Goal: Task Accomplishment & Management: Manage account settings

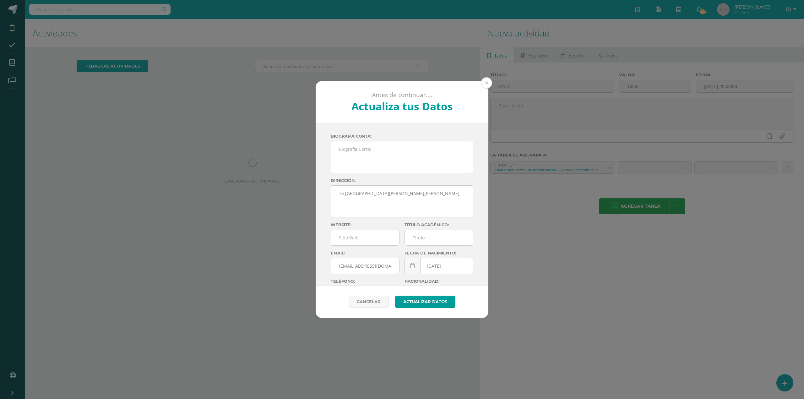
click at [487, 81] on button at bounding box center [486, 82] width 11 height 11
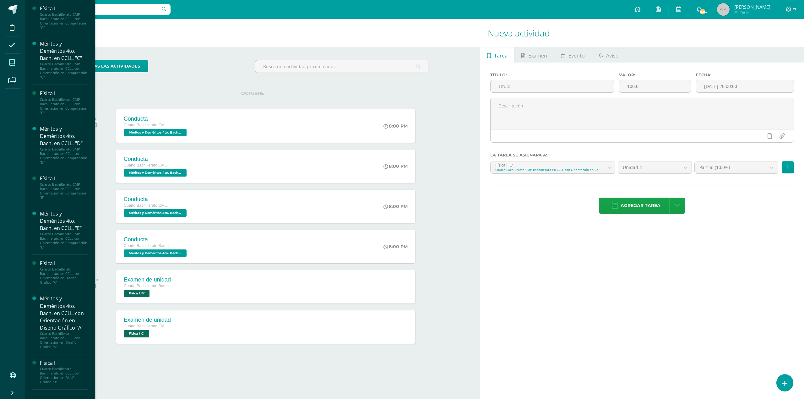
click at [9, 61] on span at bounding box center [12, 62] width 14 height 14
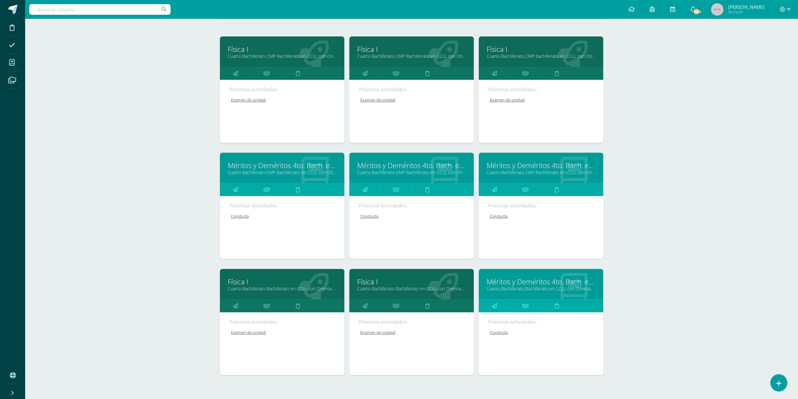
scroll to position [84, 0]
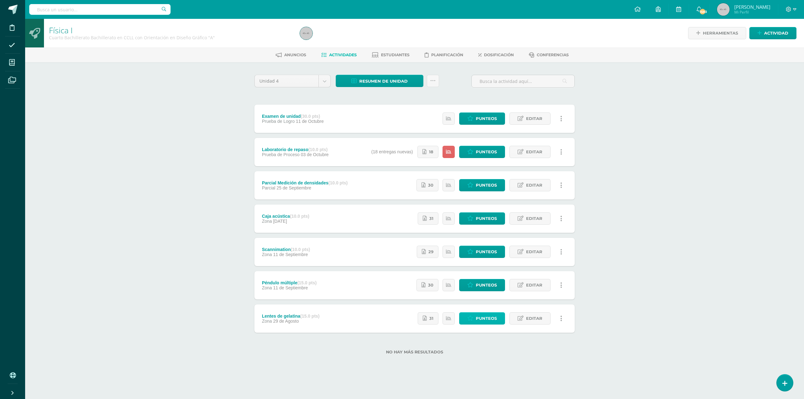
click at [475, 317] on link "Punteos" at bounding box center [482, 318] width 46 height 12
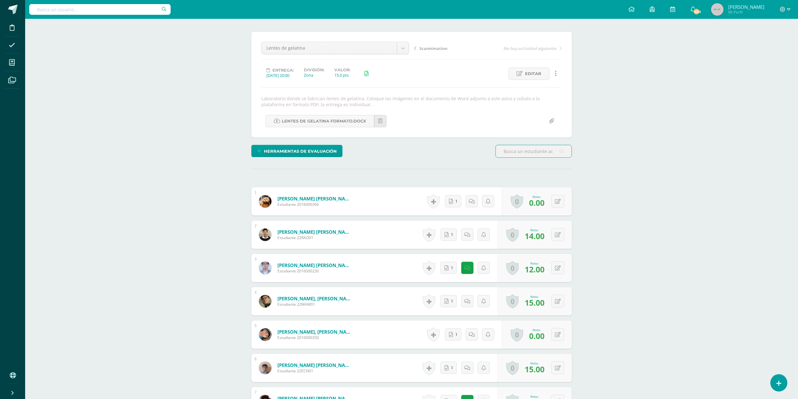
scroll to position [43, 0]
click at [486, 202] on icon at bounding box center [488, 201] width 5 height 5
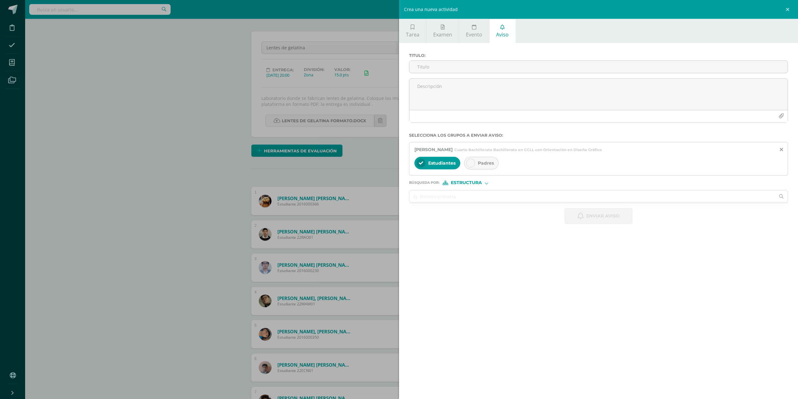
click at [365, 171] on div "Crea una nueva actividad Tarea Examen Evento Aviso Título: Valor: 100.0 Fecha: …" at bounding box center [399, 199] width 798 height 399
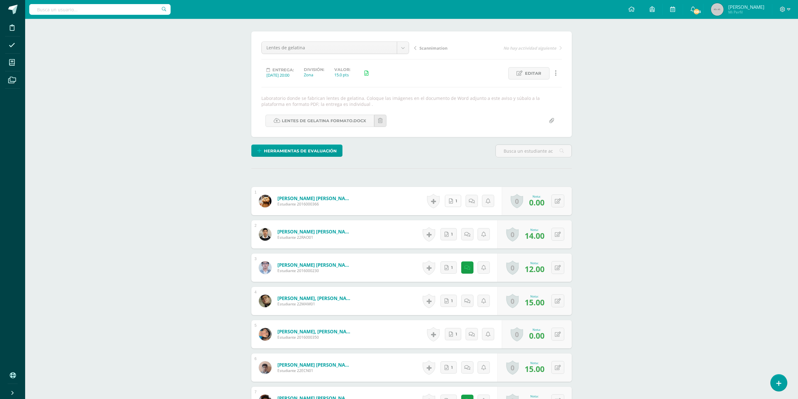
click at [454, 207] on link "1" at bounding box center [453, 201] width 16 height 12
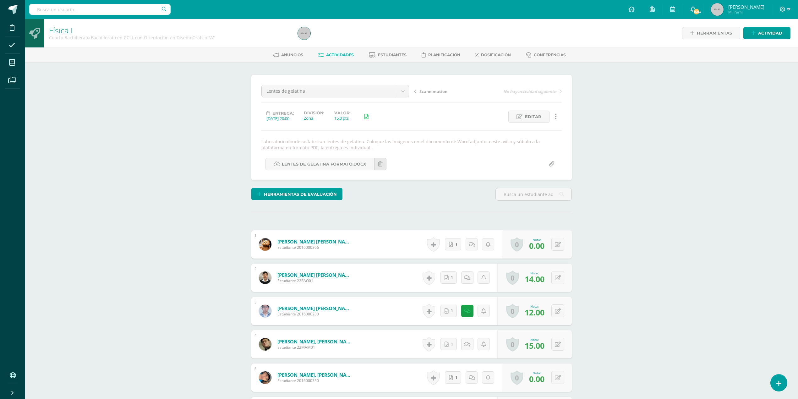
click at [335, 53] on span "Actividades" at bounding box center [340, 54] width 28 height 5
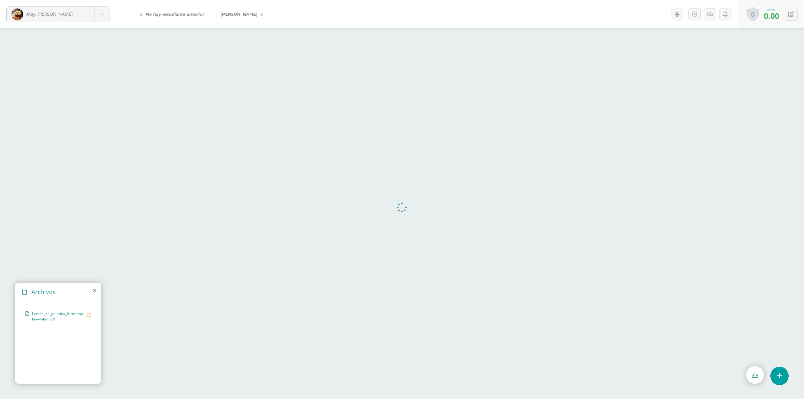
click at [90, 314] on icon at bounding box center [89, 314] width 4 height 5
click at [89, 313] on icon at bounding box center [89, 314] width 4 height 5
click at [695, 12] on icon at bounding box center [694, 14] width 5 height 5
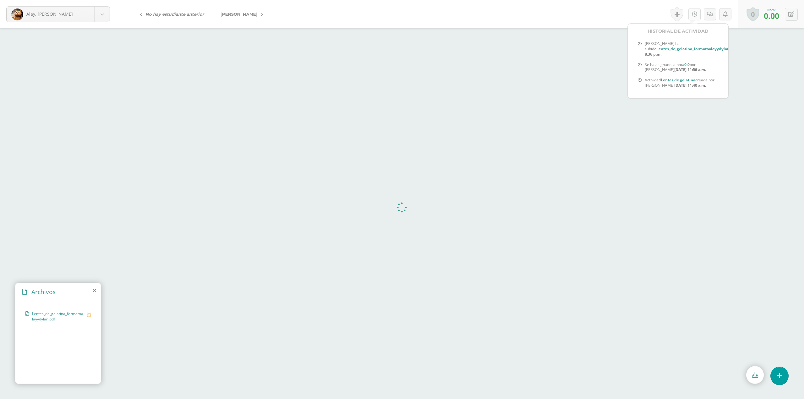
click at [692, 17] on icon at bounding box center [694, 14] width 5 height 5
click at [694, 17] on link at bounding box center [695, 14] width 12 height 12
click at [794, 12] on icon at bounding box center [792, 14] width 6 height 5
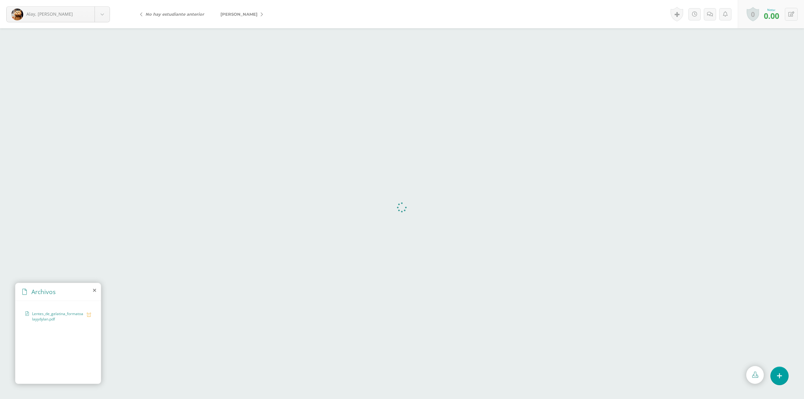
click at [749, 15] on link "0" at bounding box center [753, 14] width 13 height 14
click at [771, 18] on span "0.00" at bounding box center [771, 15] width 15 height 11
click at [787, 15] on button at bounding box center [791, 14] width 13 height 13
type input "13"
click at [776, 14] on icon at bounding box center [776, 16] width 5 height 5
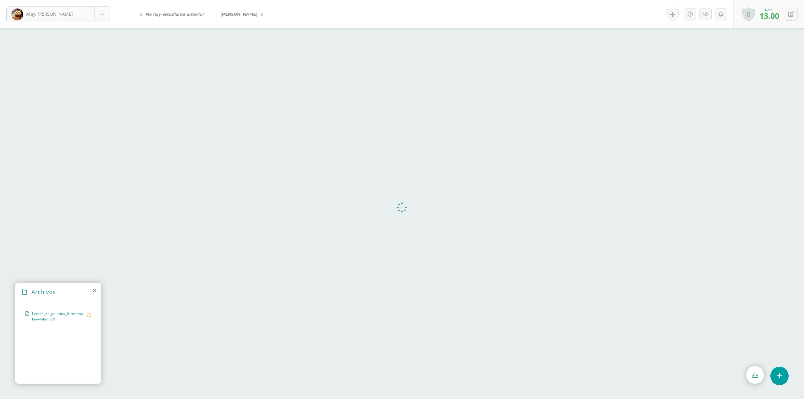
click at [102, 16] on body "Alay, Estuardo Alay, Estuardo Alvarenga, Ricardo Argueta, Elías Aroche, Miguel …" at bounding box center [402, 199] width 804 height 399
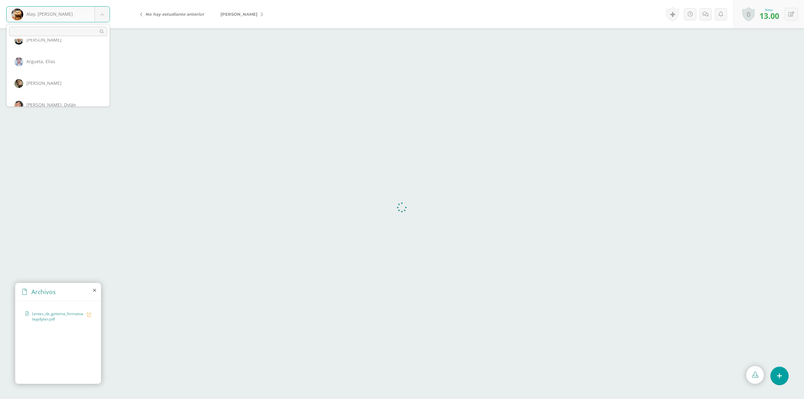
scroll to position [59, 0]
select select "671"
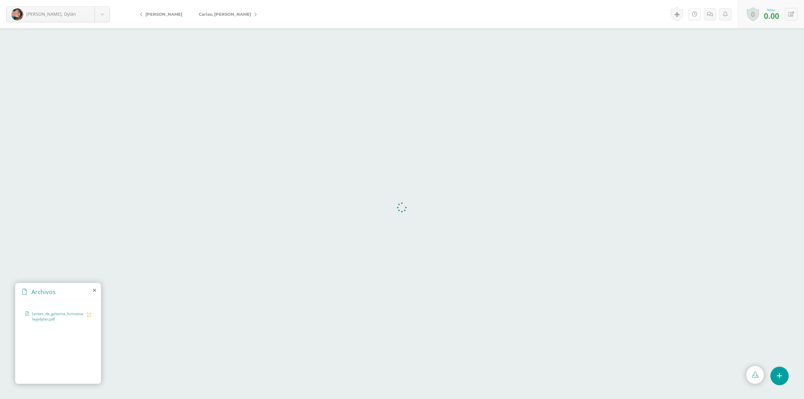
click at [694, 12] on icon at bounding box center [694, 14] width 5 height 5
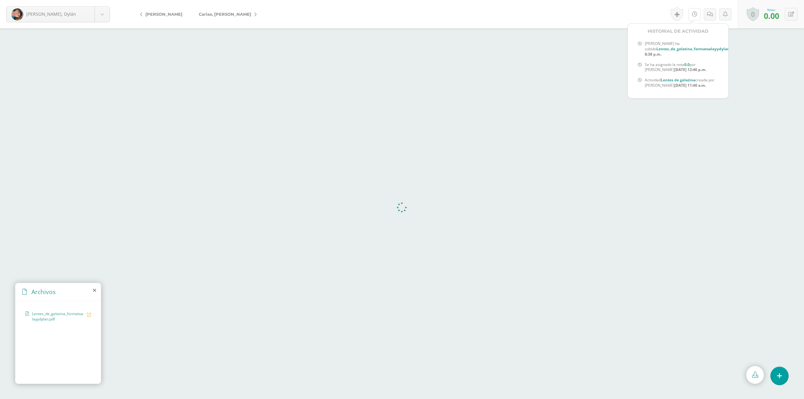
scroll to position [0, 6]
click at [795, 10] on button at bounding box center [791, 14] width 13 height 13
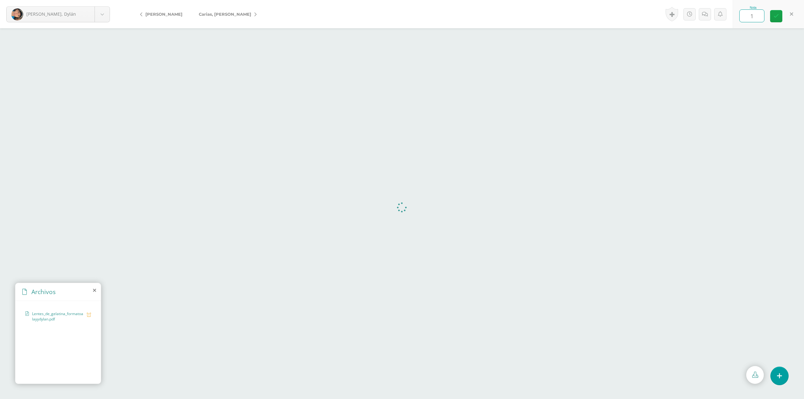
type input "13"
click at [774, 18] on icon at bounding box center [776, 16] width 5 height 5
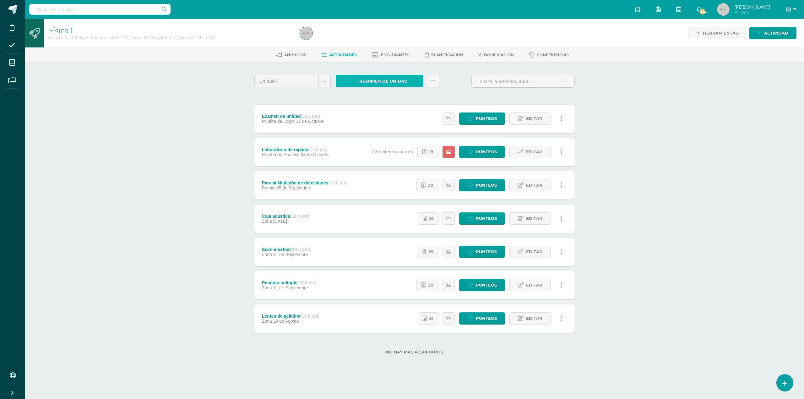
click at [380, 79] on span "Resumen de unidad" at bounding box center [383, 81] width 48 height 12
click at [378, 38] on link "Descargar como HTML" at bounding box center [380, 39] width 67 height 10
click at [141, 123] on div "Física I Cuarto Bachillerato Bachillerato en CCLL con Orientación en Diseño Grá…" at bounding box center [414, 197] width 779 height 356
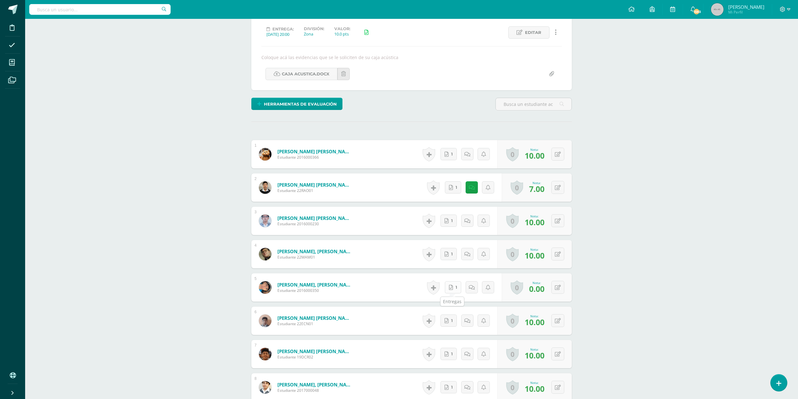
scroll to position [85, 0]
click at [453, 289] on link "1" at bounding box center [453, 287] width 16 height 12
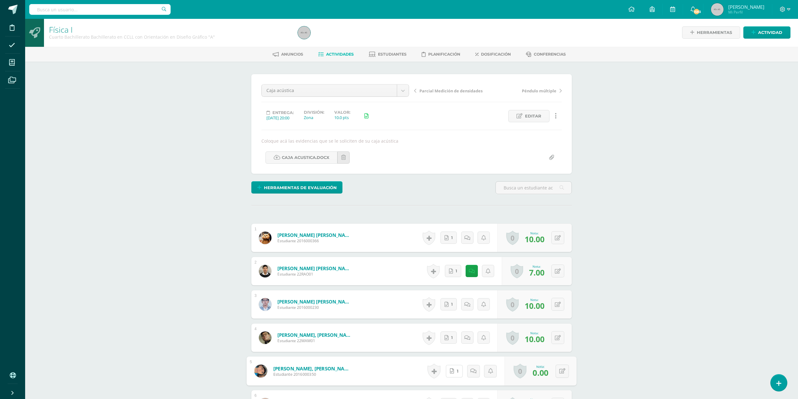
scroll to position [0, 0]
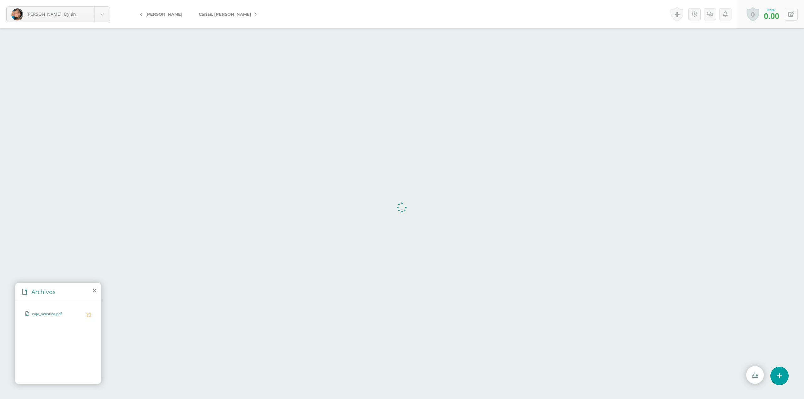
click at [790, 14] on icon at bounding box center [792, 14] width 6 height 5
type input "10"
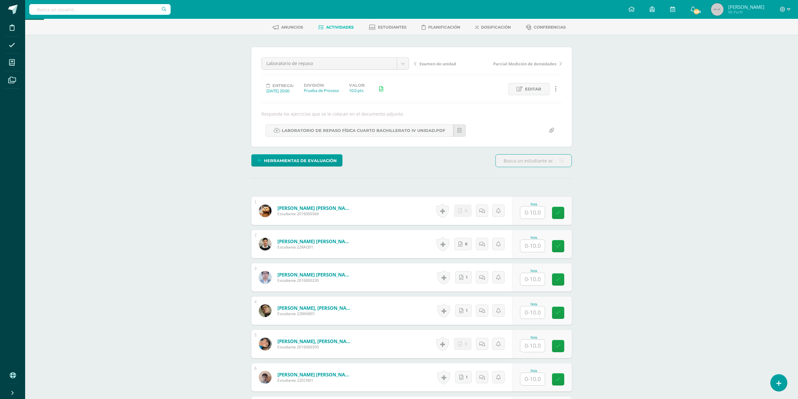
scroll to position [42, 0]
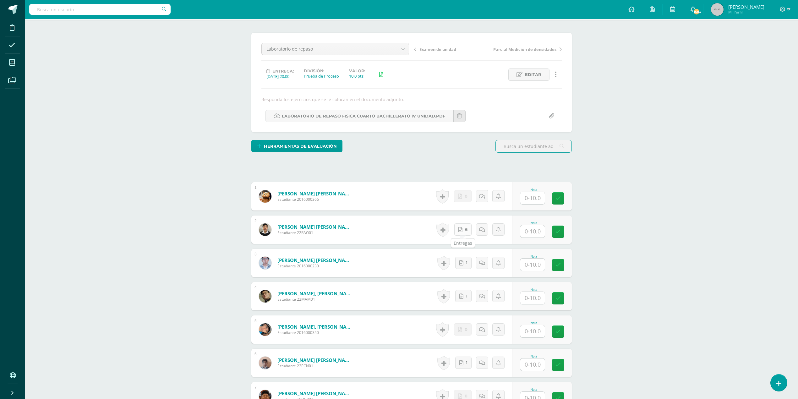
click at [459, 232] on icon at bounding box center [460, 229] width 4 height 5
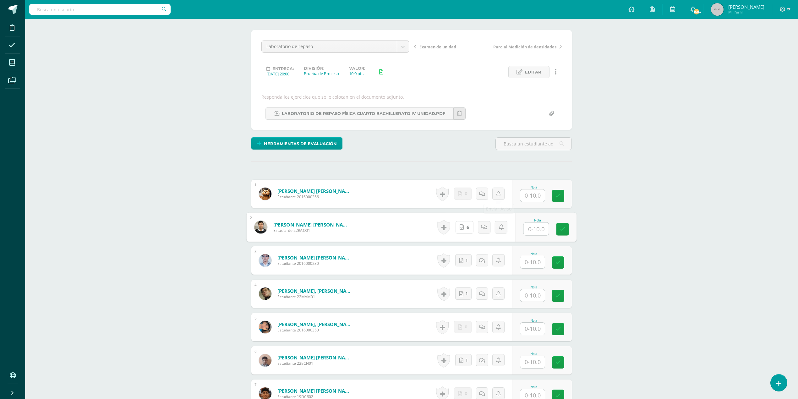
scroll to position [0, 0]
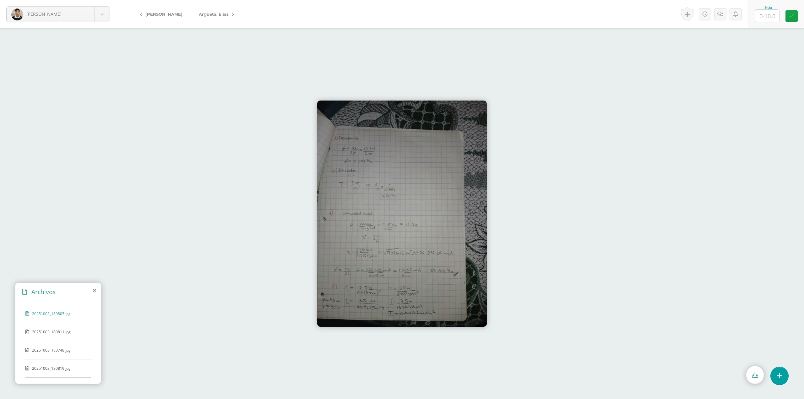
click at [572, 194] on div at bounding box center [402, 213] width 804 height 371
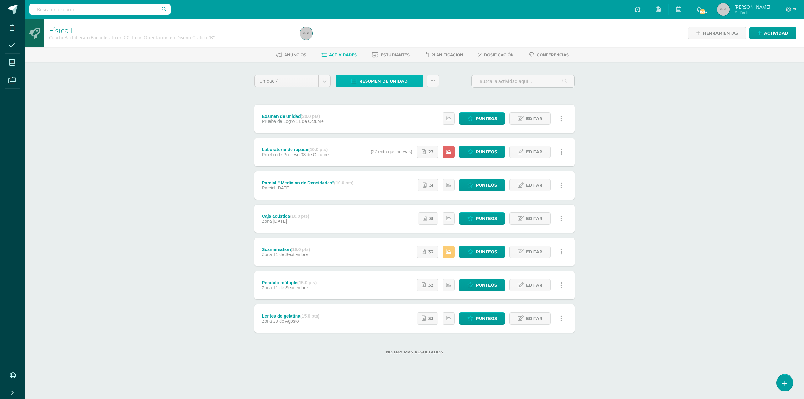
click at [400, 84] on span "Resumen de unidad" at bounding box center [383, 81] width 48 height 12
click at [376, 41] on link "Descargar como HTML" at bounding box center [380, 39] width 67 height 10
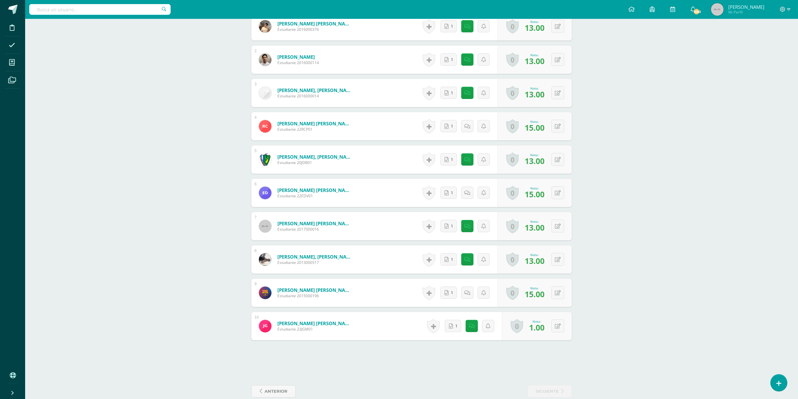
scroll to position [229, 0]
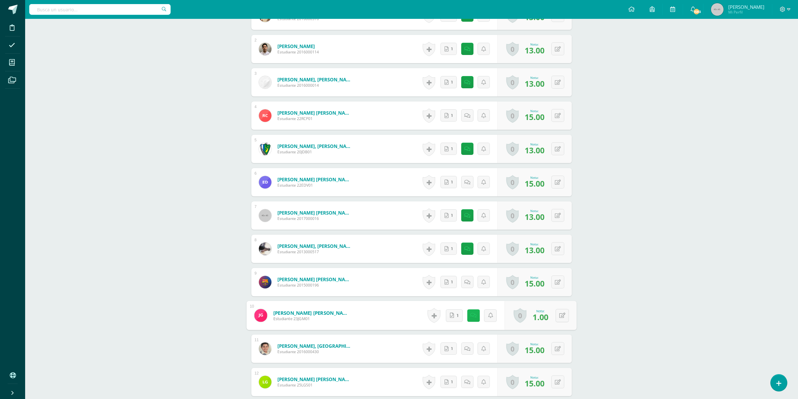
click at [469, 319] on link at bounding box center [473, 315] width 13 height 13
click at [451, 354] on textarea "El archivo esta bacio" at bounding box center [456, 360] width 91 height 31
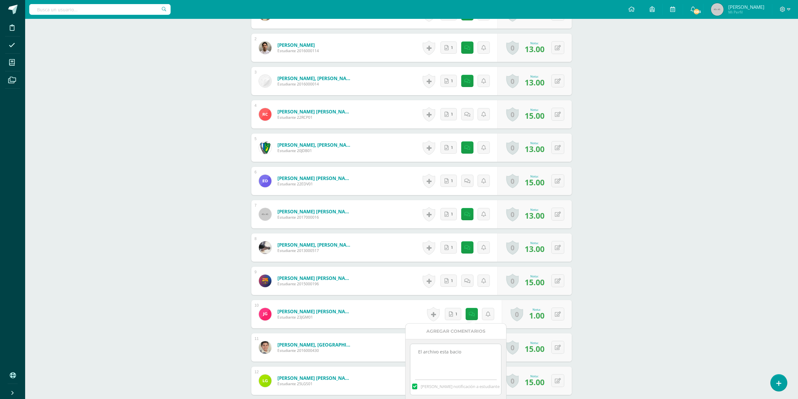
click at [453, 354] on textarea "El archivo esta bacio" at bounding box center [455, 359] width 91 height 31
click at [469, 363] on textarea "El archivo esta bacio" at bounding box center [455, 359] width 91 height 31
click at [459, 367] on textarea "El archivo esta bacio" at bounding box center [455, 359] width 91 height 31
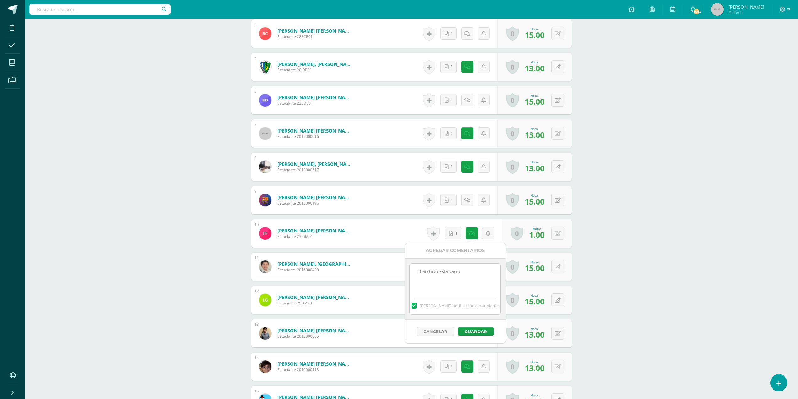
scroll to position [314, 0]
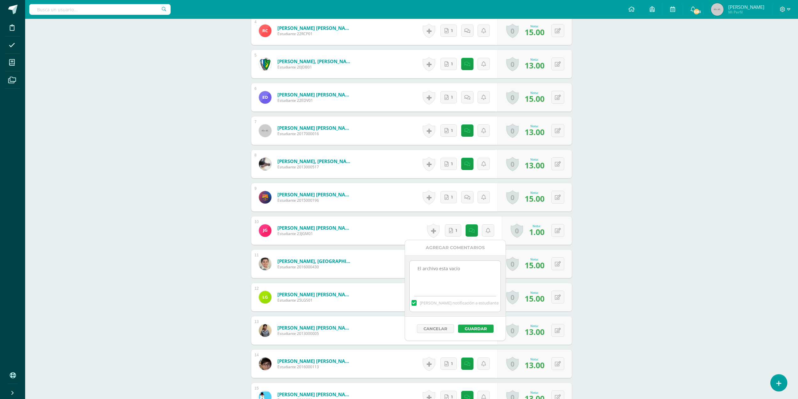
type textarea "El archivo esta vacío"
click at [474, 329] on button "Guardar" at bounding box center [476, 329] width 36 height 8
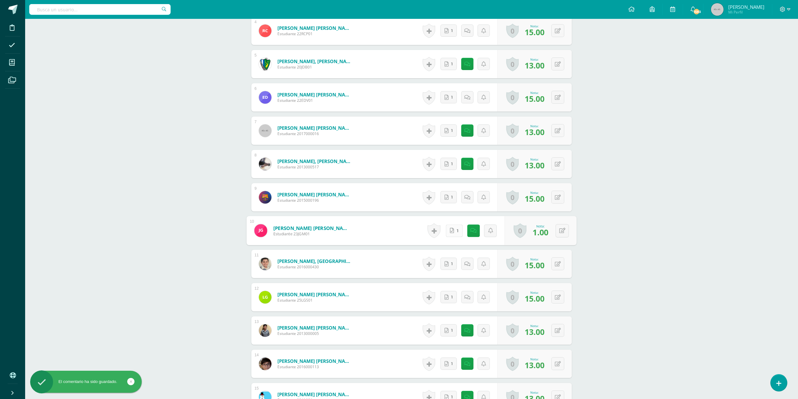
click at [457, 229] on span "1" at bounding box center [458, 231] width 2 height 12
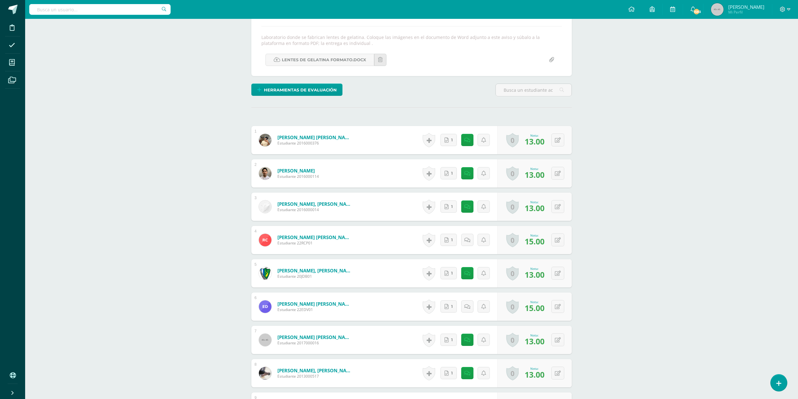
scroll to position [0, 0]
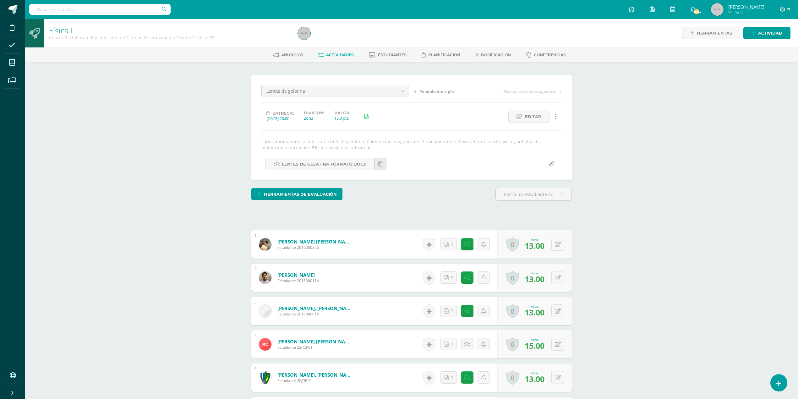
click at [332, 55] on span "Actividades" at bounding box center [340, 54] width 28 height 5
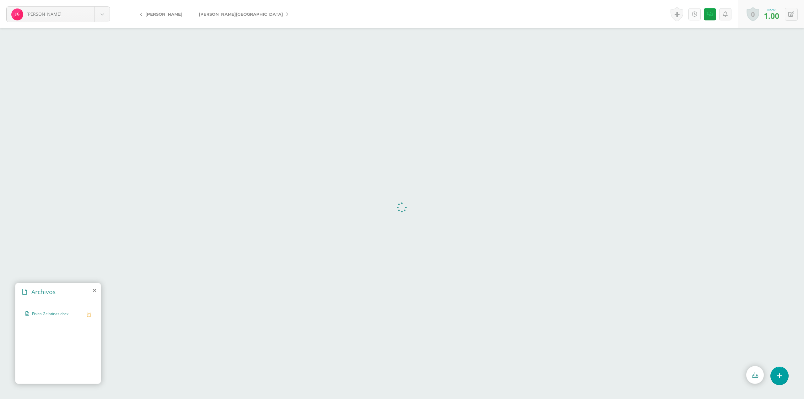
click at [697, 14] on link at bounding box center [695, 14] width 12 height 12
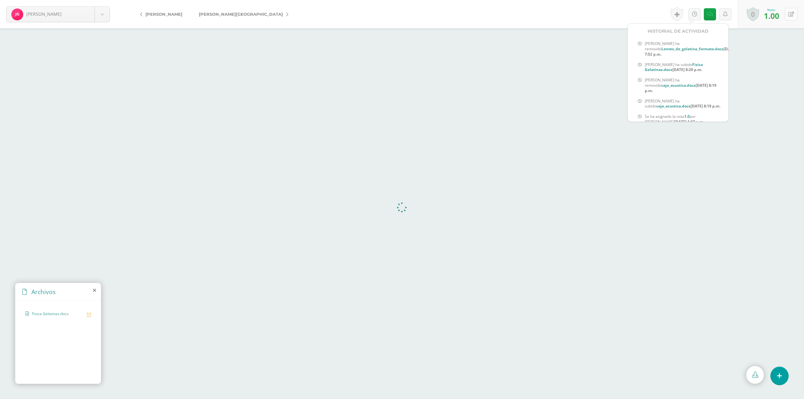
click at [791, 14] on icon at bounding box center [792, 14] width 6 height 5
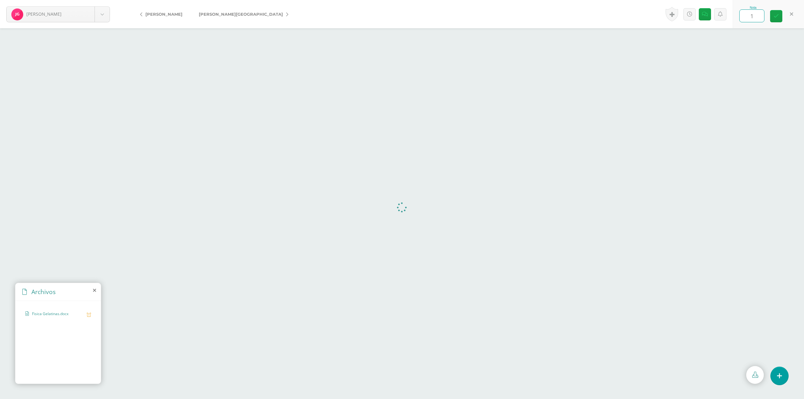
type input "13"
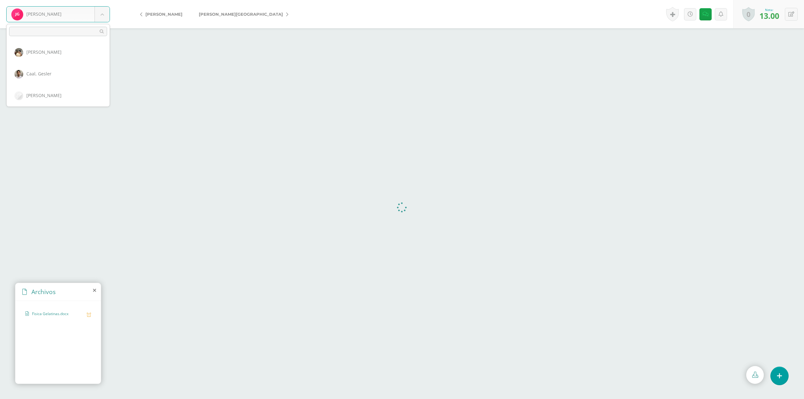
click at [105, 15] on body "García, Jeshua Auceda, Leandro Caal, Gesler Cardoza, Rodrigo Chávez, Ricardo De…" at bounding box center [402, 199] width 804 height 399
select select "698"
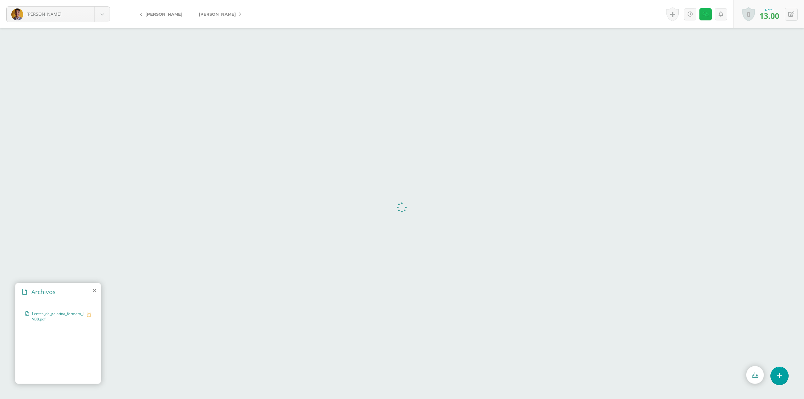
click at [703, 18] on link at bounding box center [706, 14] width 12 height 12
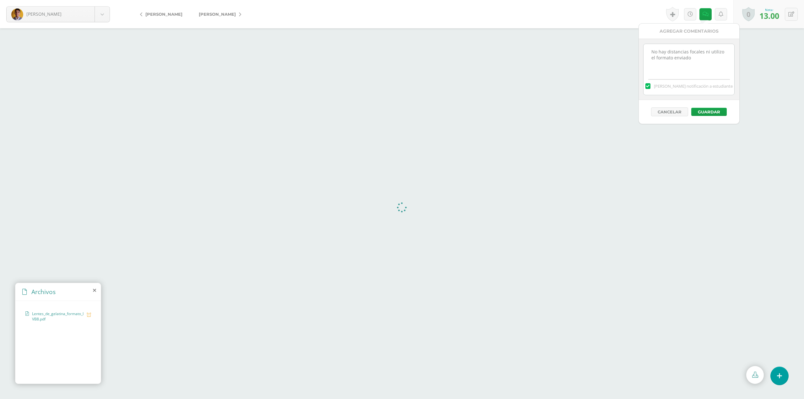
click at [712, 122] on div "Cancelar Guardar" at bounding box center [689, 112] width 101 height 24
click at [795, 9] on button at bounding box center [791, 14] width 13 height 13
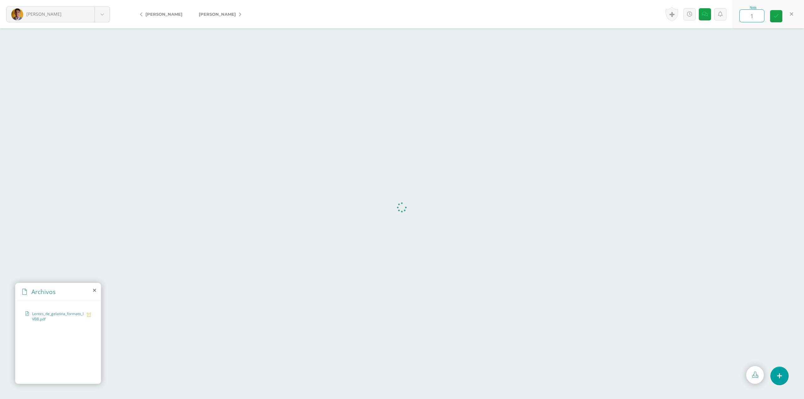
type input "15"
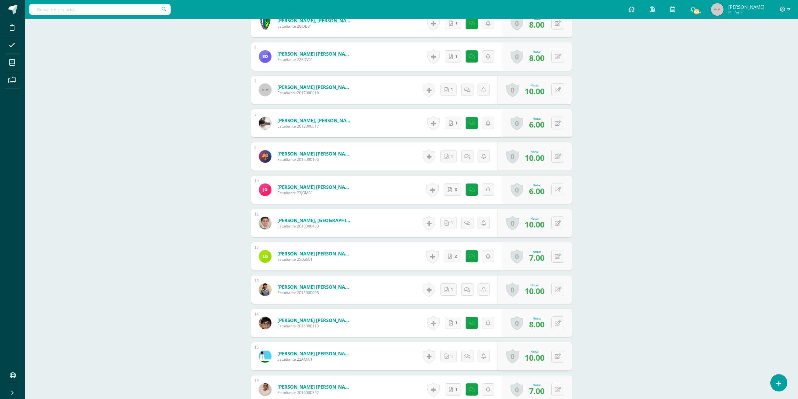
scroll to position [343, 0]
click at [451, 190] on link "3" at bounding box center [452, 189] width 17 height 12
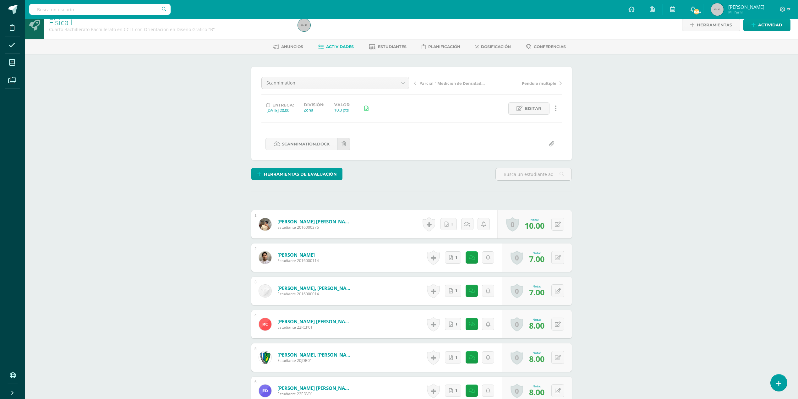
scroll to position [9, 0]
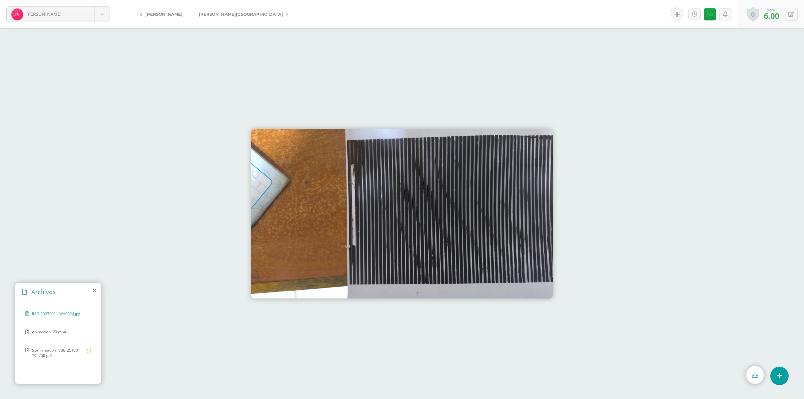
click at [54, 331] on span "Animacion IVB.mp4" at bounding box center [58, 331] width 52 height 5
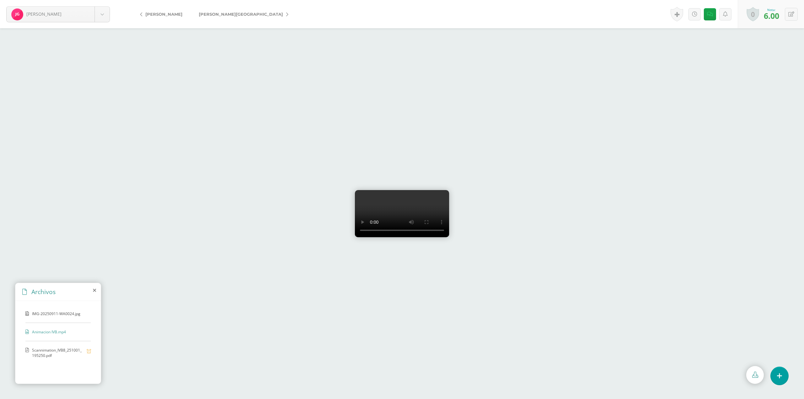
click at [58, 351] on span "Scannimation_IVB8_251001_195250.pdf" at bounding box center [58, 352] width 52 height 11
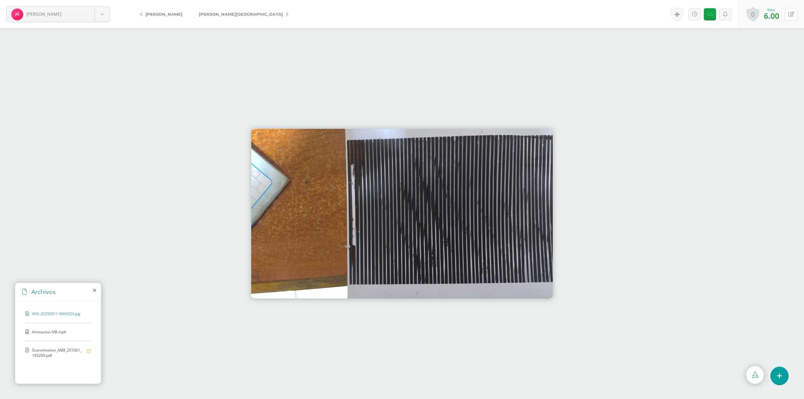
click at [790, 16] on icon at bounding box center [792, 14] width 6 height 5
type input "10"
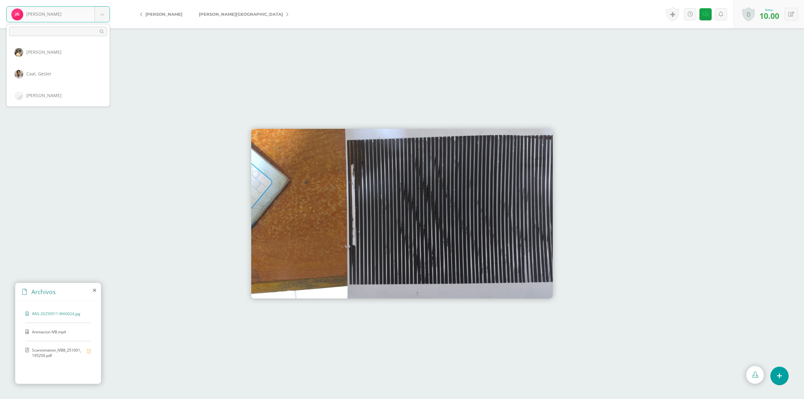
click at [104, 0] on body "García, Jeshua Auceda, Leandro Caal, Gesler Cardoza, Rodrigo Chávez, Ricardo De…" at bounding box center [402, 0] width 804 height 0
select select "698"
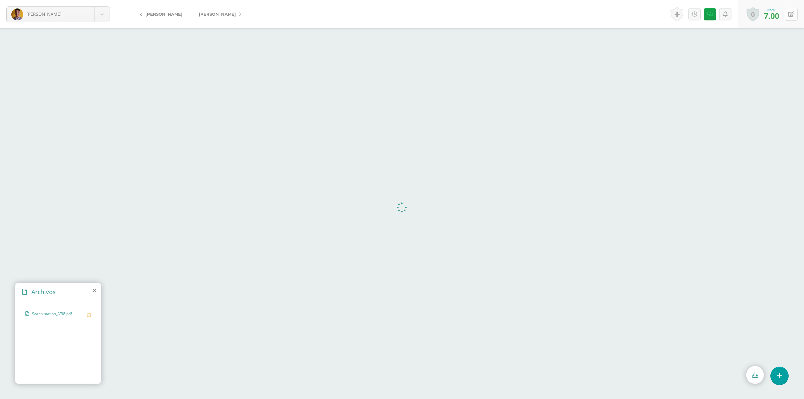
click at [790, 13] on icon at bounding box center [792, 14] width 6 height 5
click at [780, 17] on link at bounding box center [776, 16] width 12 height 12
click at [800, 13] on div "0 Logros Logros obtenidos Aún no hay logros agregados Nota: 0.00" at bounding box center [771, 14] width 66 height 28
click at [792, 12] on icon at bounding box center [792, 14] width 6 height 5
type input "10"
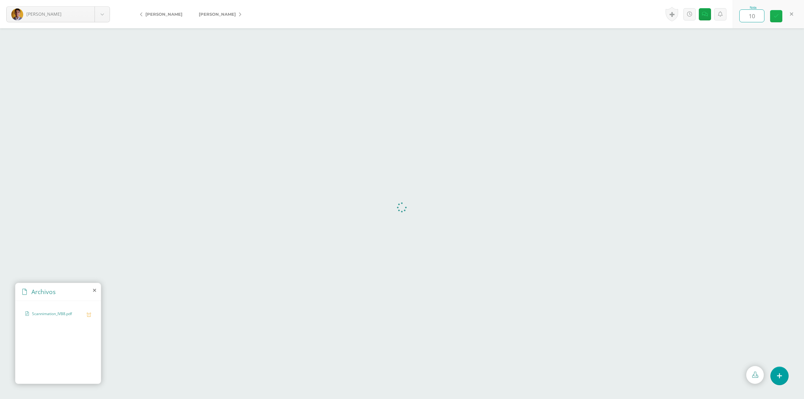
click at [777, 14] on icon at bounding box center [776, 16] width 5 height 5
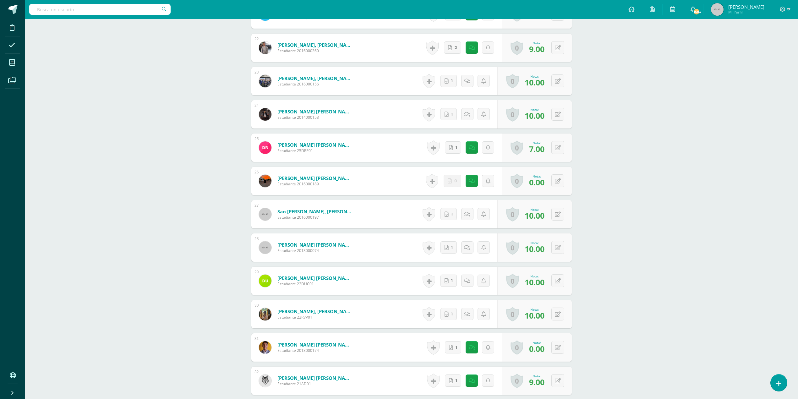
scroll to position [965, 0]
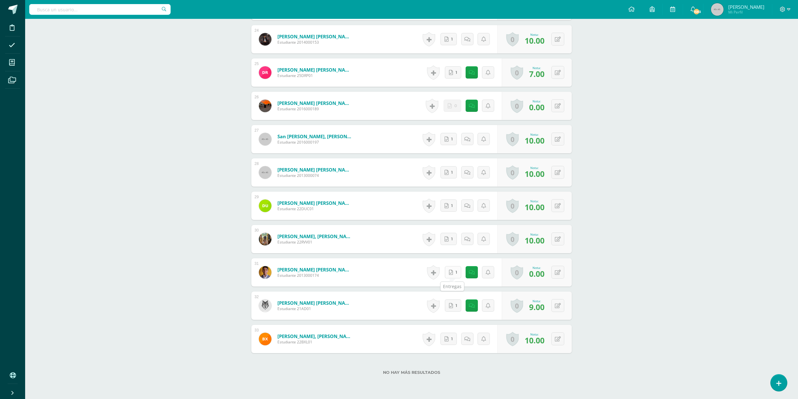
click at [452, 273] on icon at bounding box center [451, 272] width 4 height 5
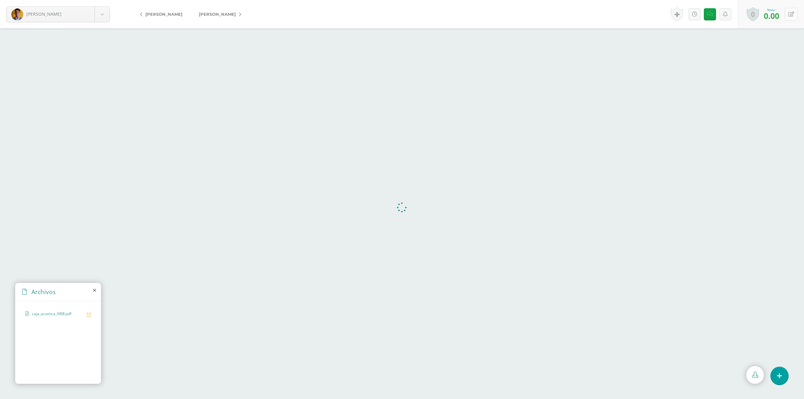
click at [795, 12] on button at bounding box center [791, 14] width 13 height 13
type input "10"
